Goal: Information Seeking & Learning: Understand process/instructions

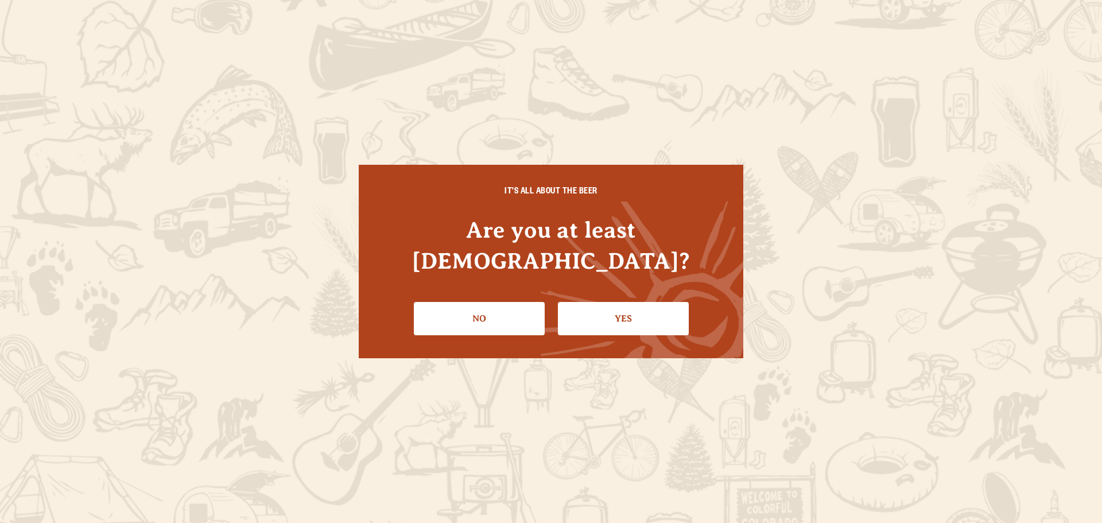
click at [635, 302] on link "Yes" at bounding box center [623, 318] width 131 height 33
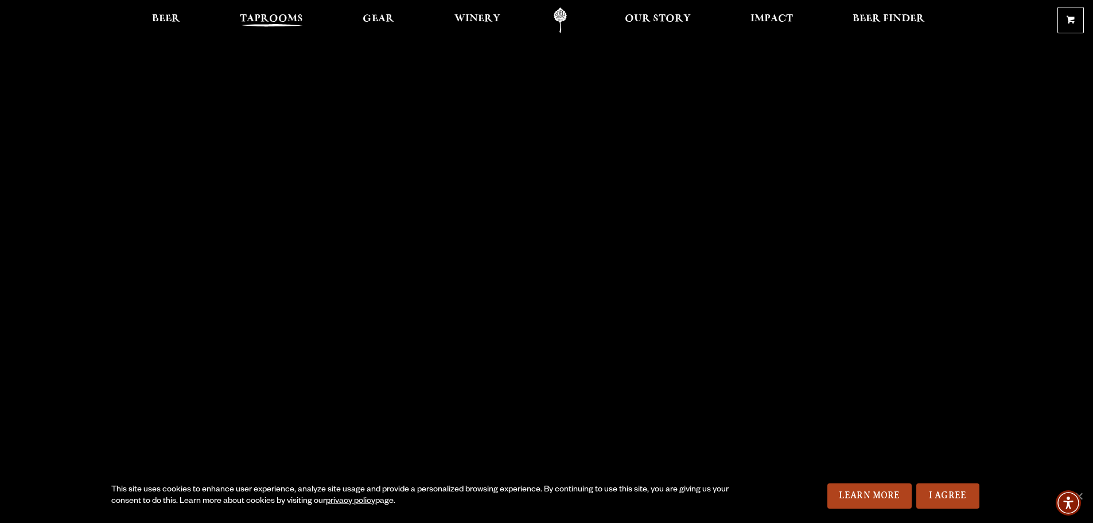
click at [272, 20] on span "Taprooms" at bounding box center [271, 18] width 63 height 9
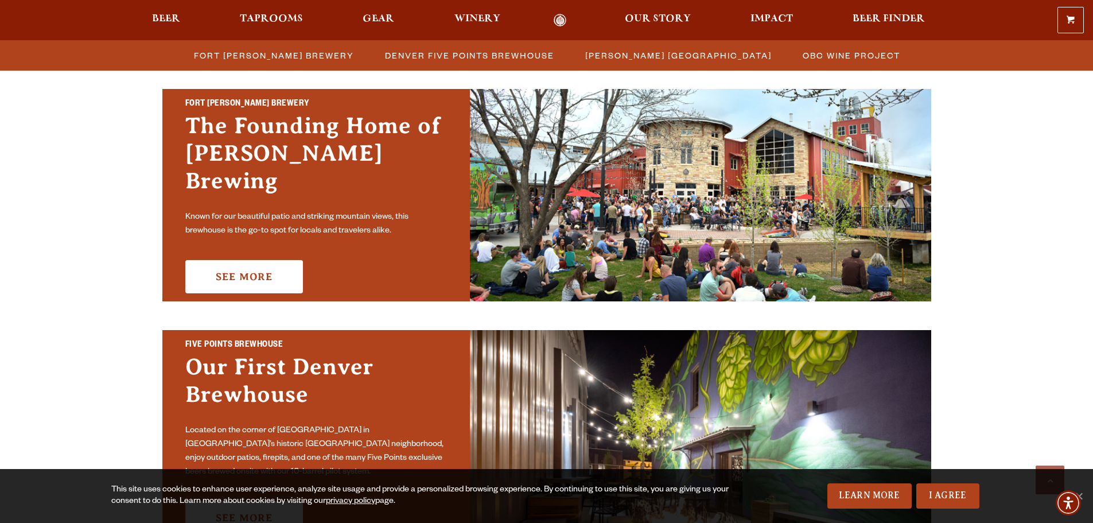
scroll to position [344, 0]
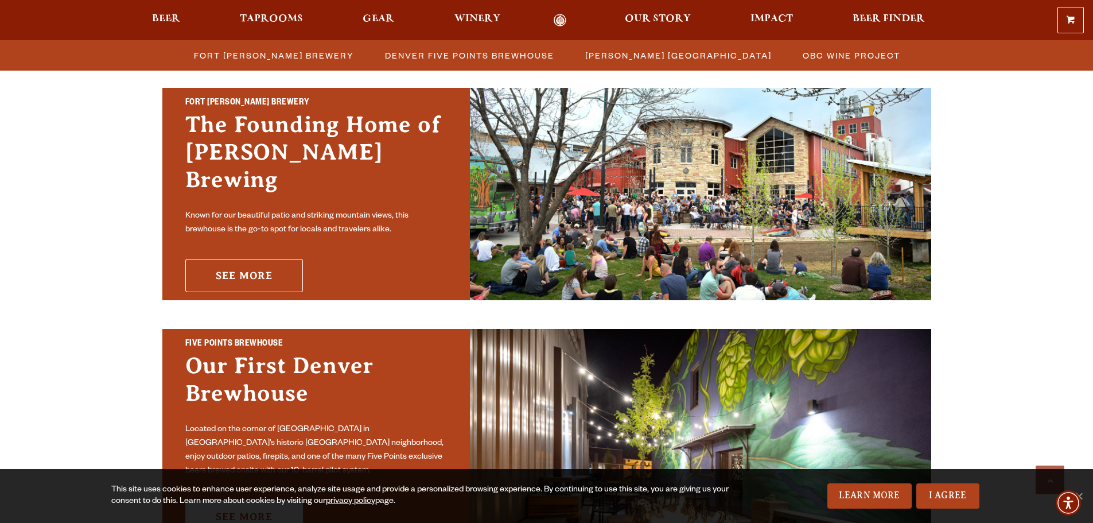
click at [252, 263] on link "See More" at bounding box center [244, 275] width 118 height 33
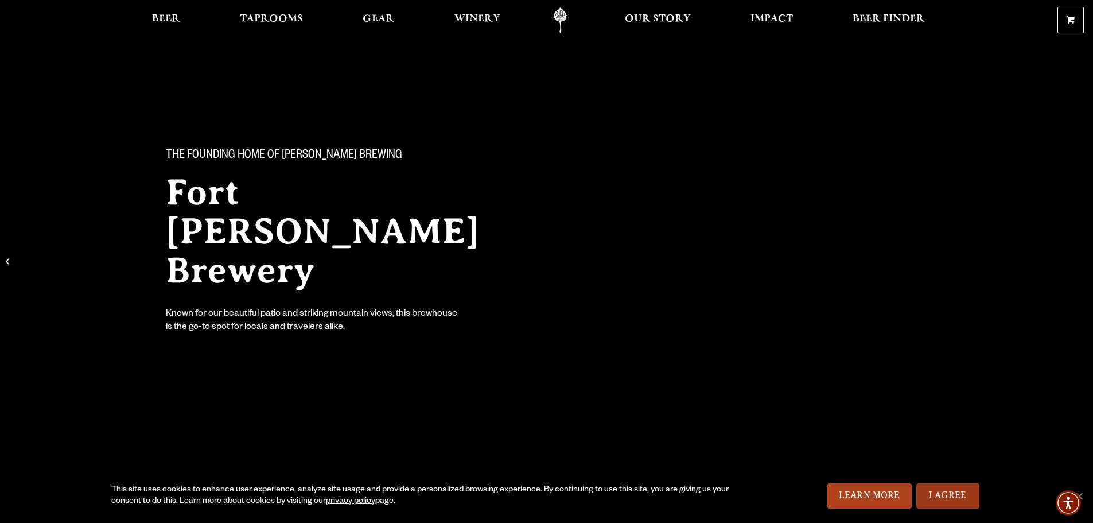
click at [954, 493] on link "I Agree" at bounding box center [948, 495] width 63 height 25
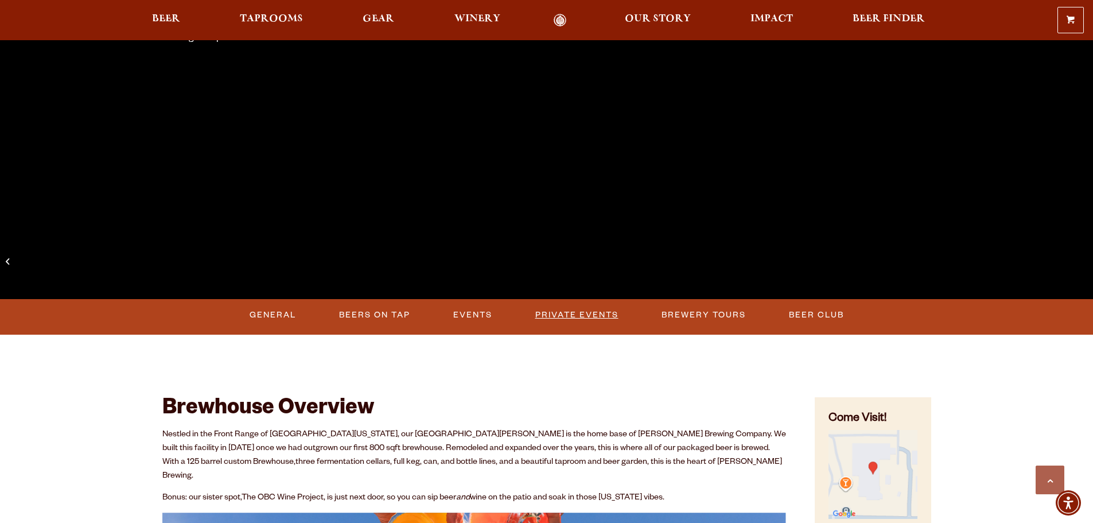
scroll to position [344, 0]
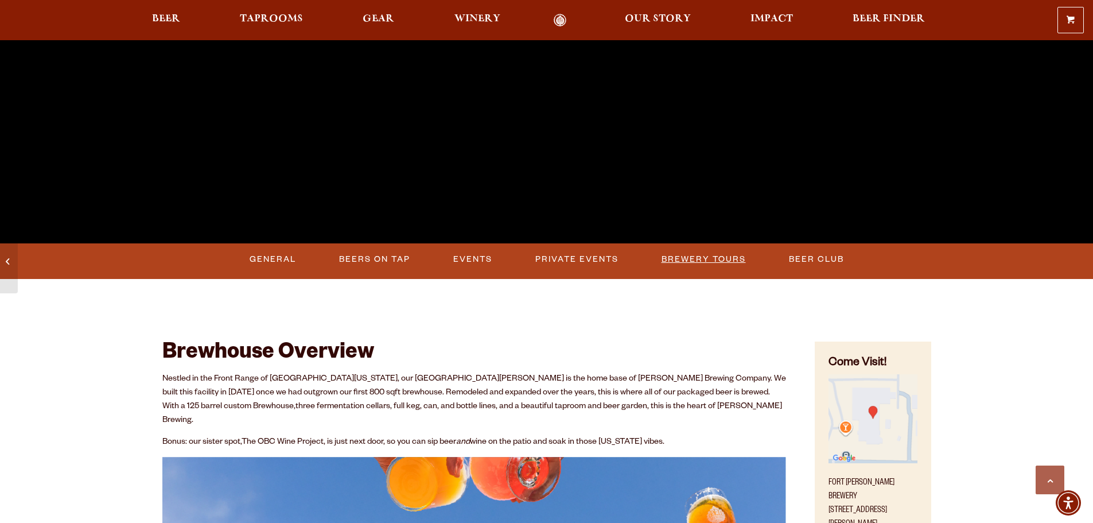
click at [703, 263] on link "Brewery Tours" at bounding box center [704, 259] width 94 height 26
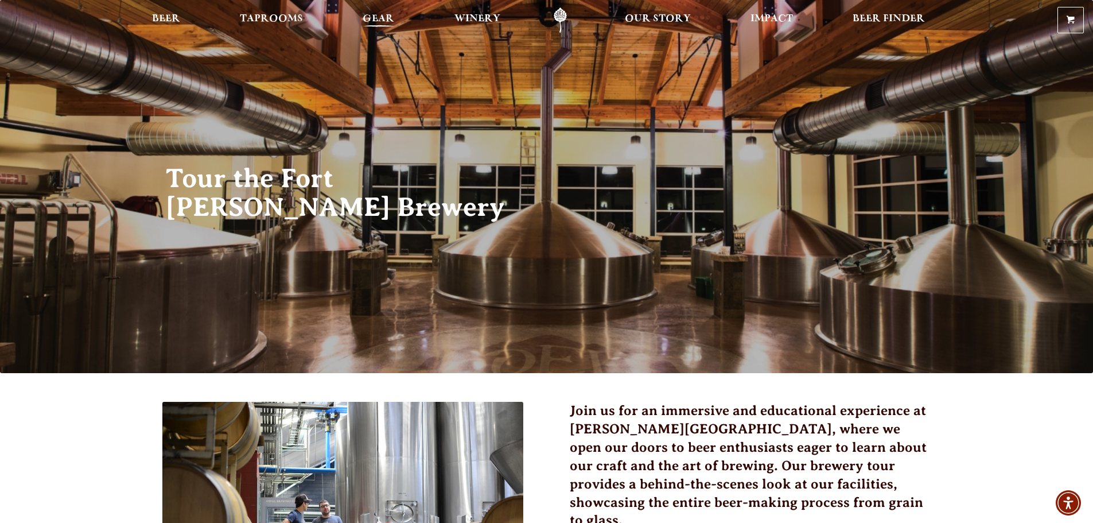
click at [375, 17] on span "Gear" at bounding box center [379, 18] width 32 height 9
